Goal: Task Accomplishment & Management: Complete application form

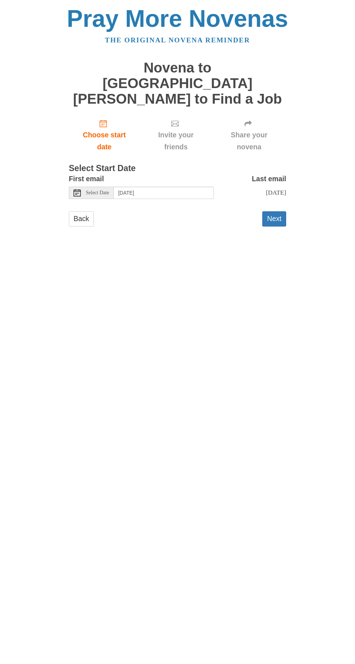
click at [108, 187] on div "Select Date" at bounding box center [91, 193] width 45 height 12
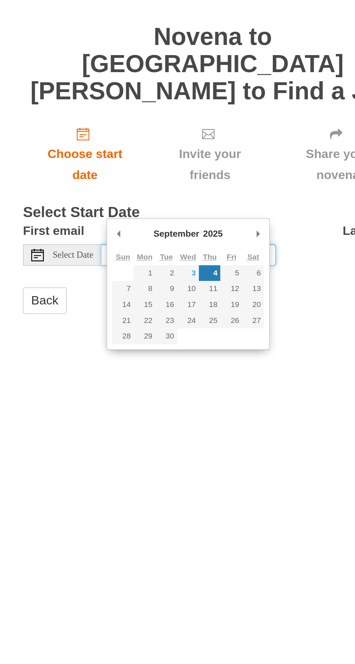
type input "Wednesday, September 3rd"
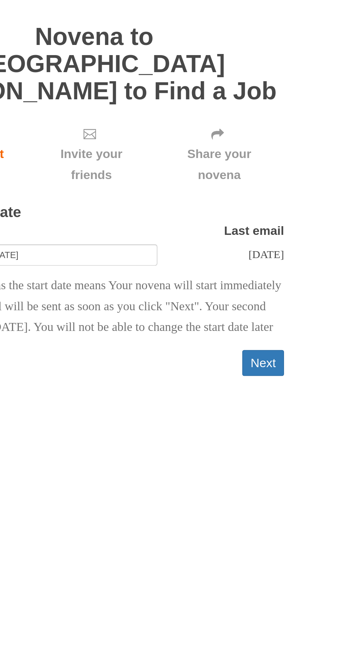
click at [274, 247] on button "Next" at bounding box center [274, 254] width 24 height 15
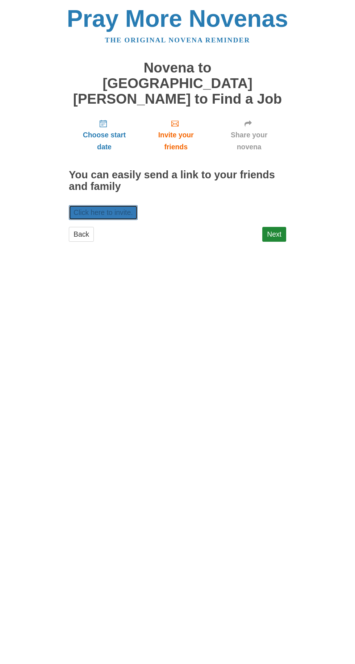
click at [117, 205] on link "Click here to invite." at bounding box center [103, 212] width 69 height 15
